Goal: Task Accomplishment & Management: Complete application form

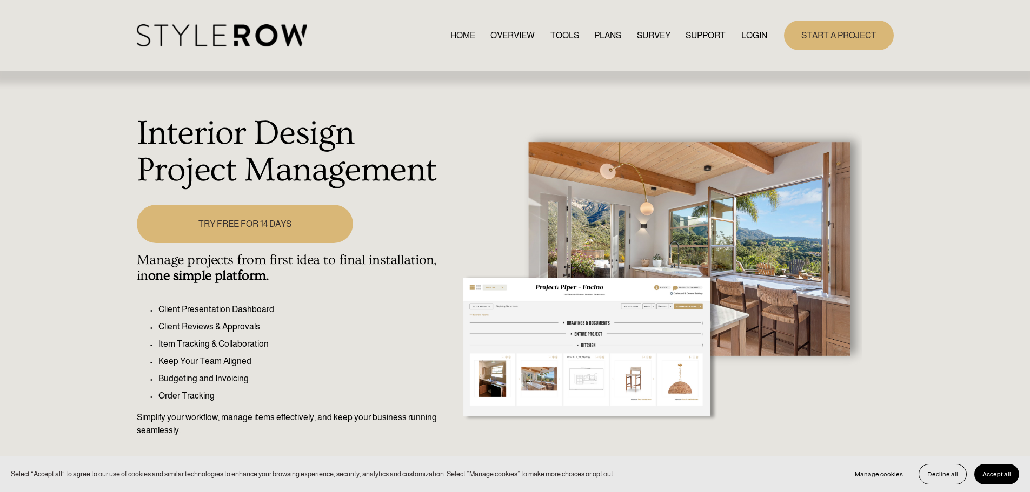
click at [501, 31] on link "OVERVIEW" at bounding box center [512, 35] width 44 height 15
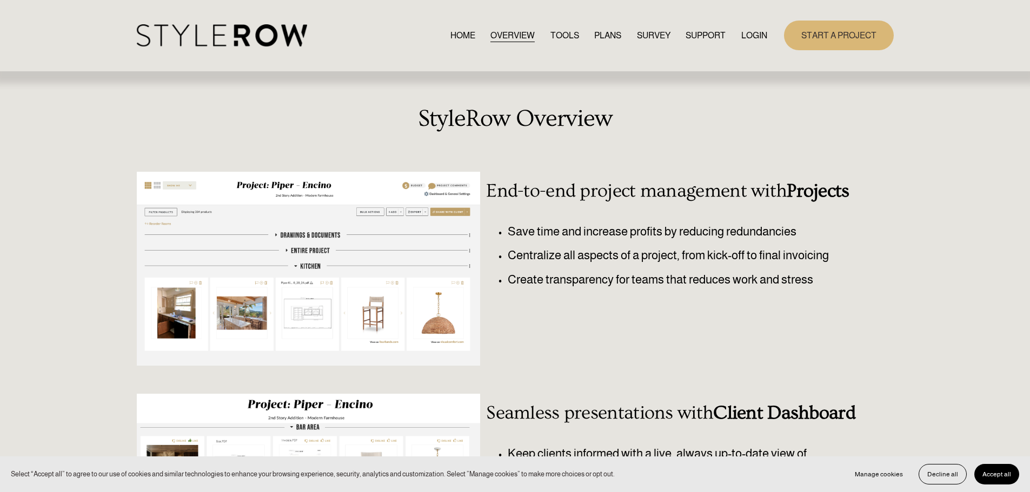
click at [572, 38] on link "TOOLS" at bounding box center [564, 35] width 29 height 15
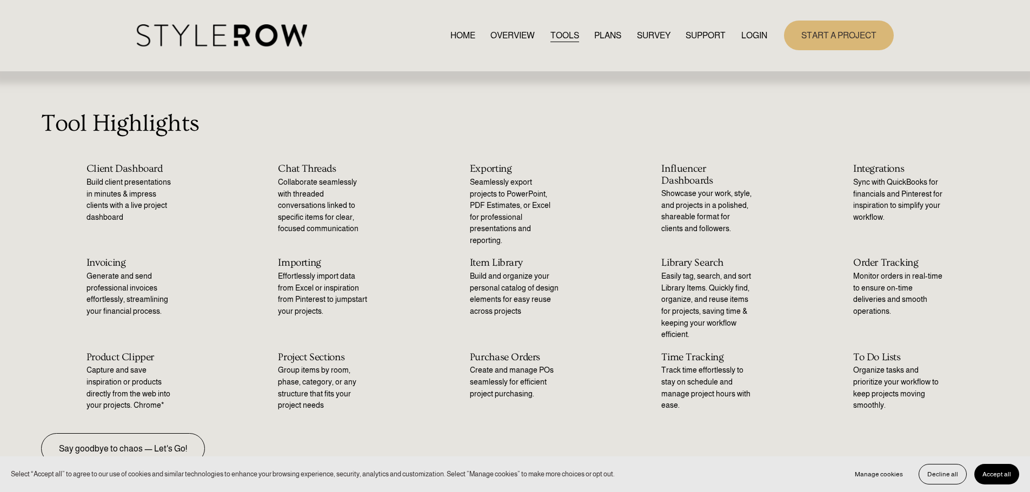
click at [598, 38] on link "PLANS" at bounding box center [607, 35] width 27 height 15
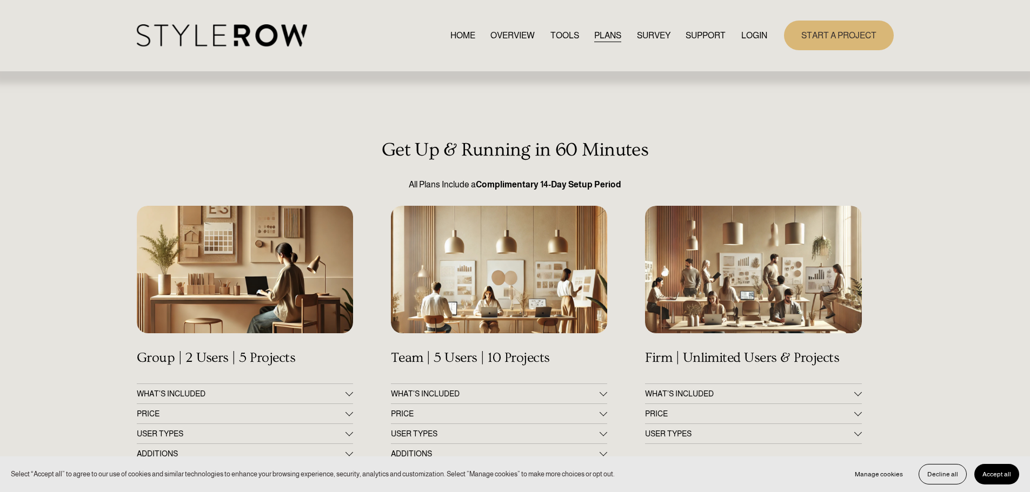
drag, startPoint x: 838, startPoint y: 34, endPoint x: 832, endPoint y: 51, distance: 18.5
click at [838, 34] on link "START A PROJECT" at bounding box center [839, 36] width 110 height 30
click at [503, 36] on link "OVERVIEW" at bounding box center [512, 35] width 44 height 15
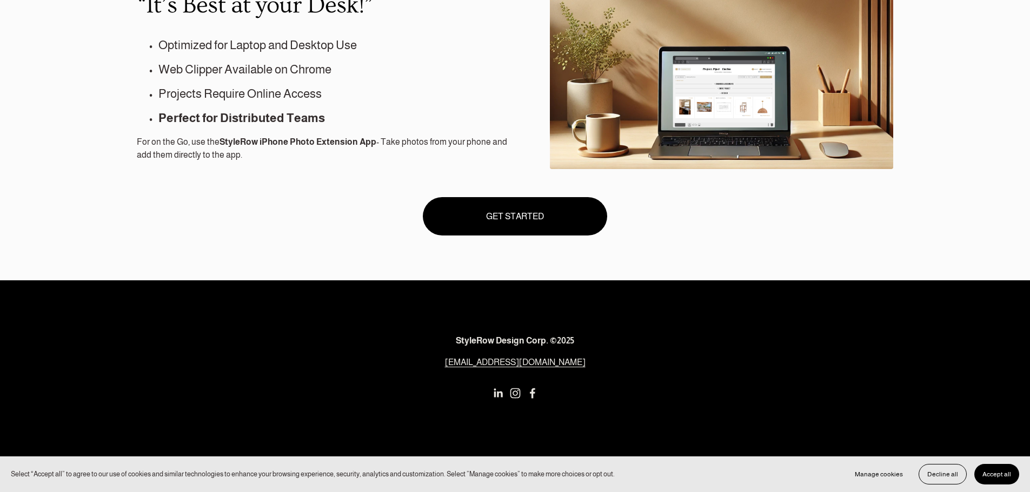
scroll to position [984, 0]
